Goal: Information Seeking & Learning: Learn about a topic

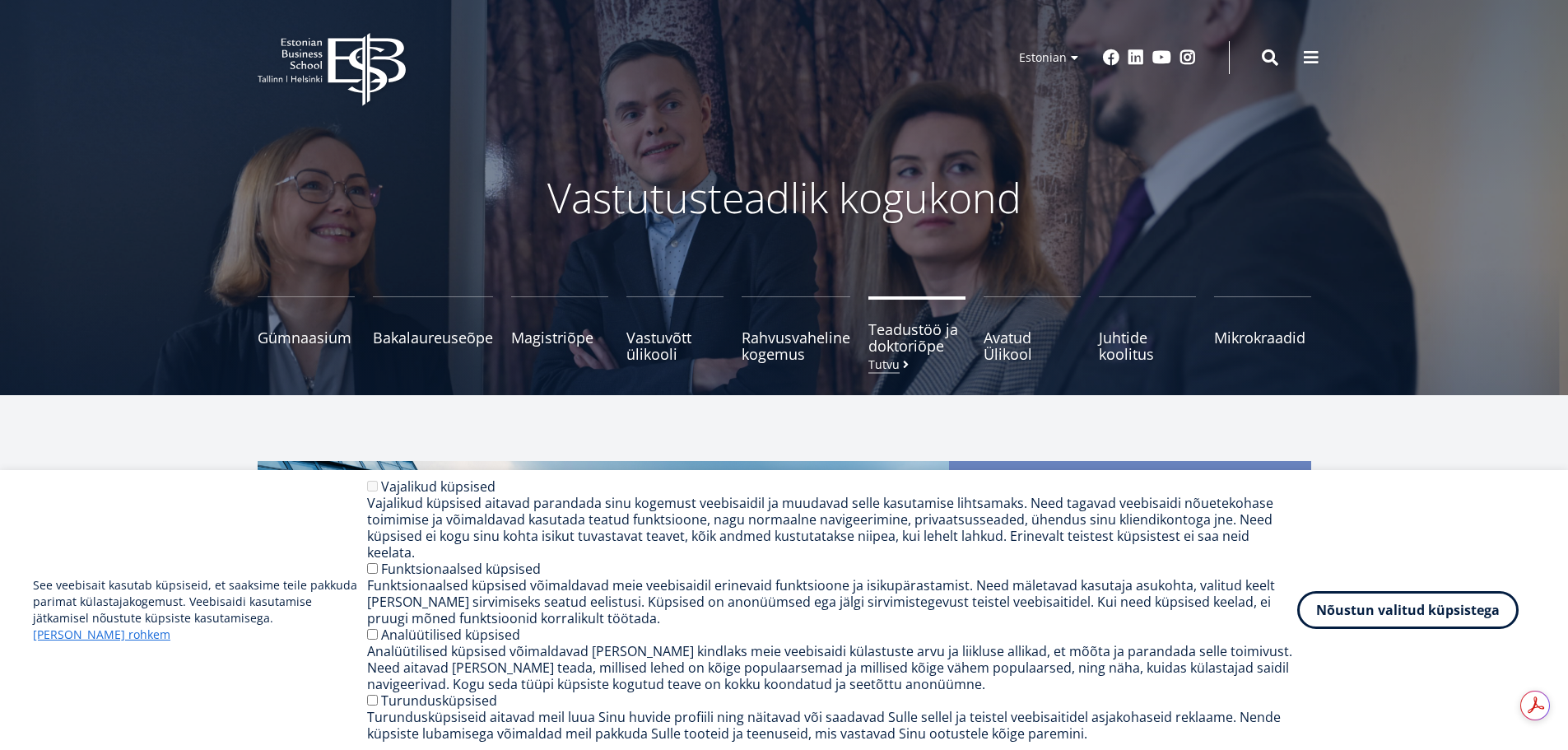
click at [906, 356] on link "Teadustöö ja doktoriõpe Tutvu" at bounding box center [917, 329] width 97 height 66
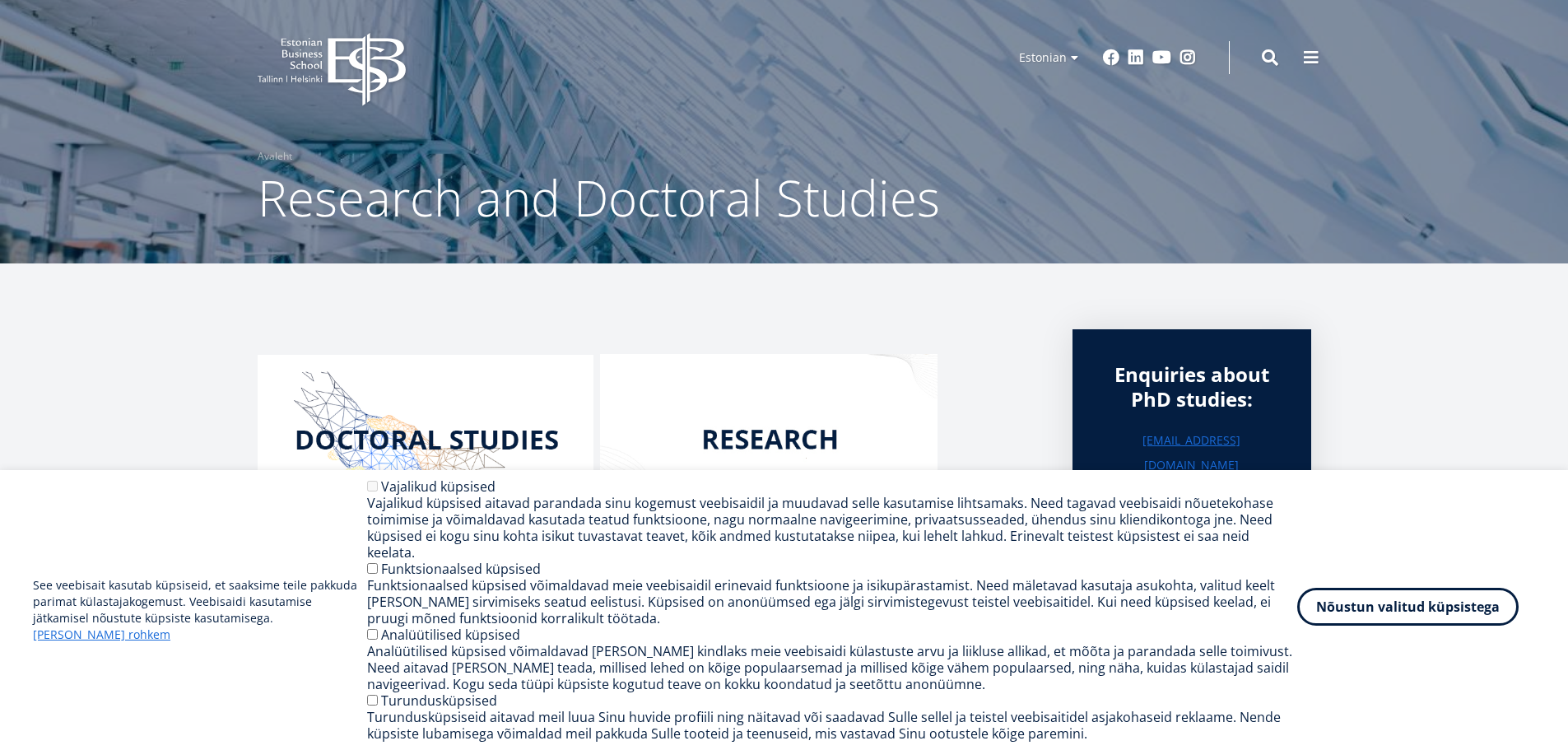
click at [1397, 622] on button "Nõustun valitud küpsistega" at bounding box center [1407, 606] width 221 height 37
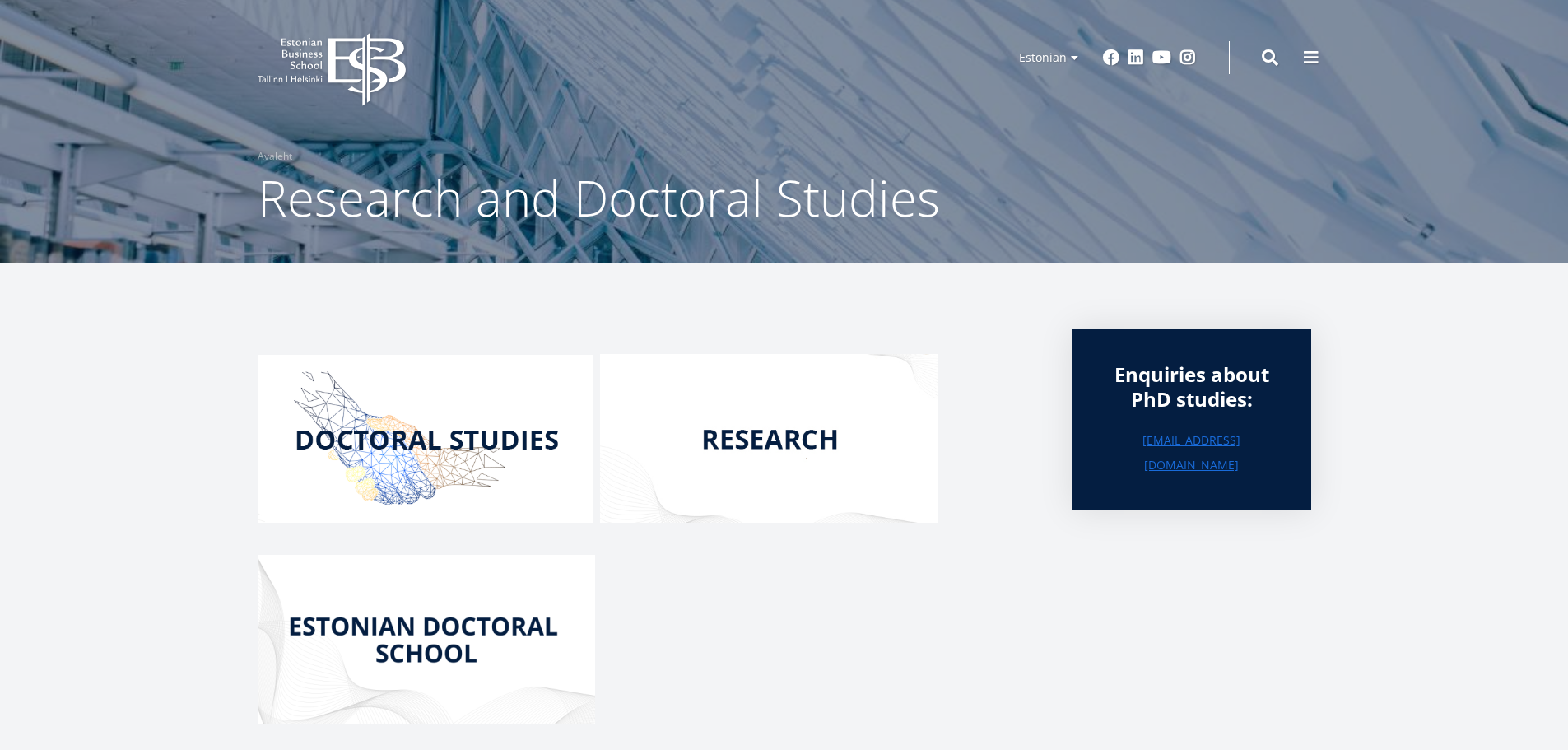
click at [750, 480] on img at bounding box center [769, 438] width 337 height 169
click at [773, 458] on img at bounding box center [769, 438] width 337 height 169
